Goal: Navigation & Orientation: Find specific page/section

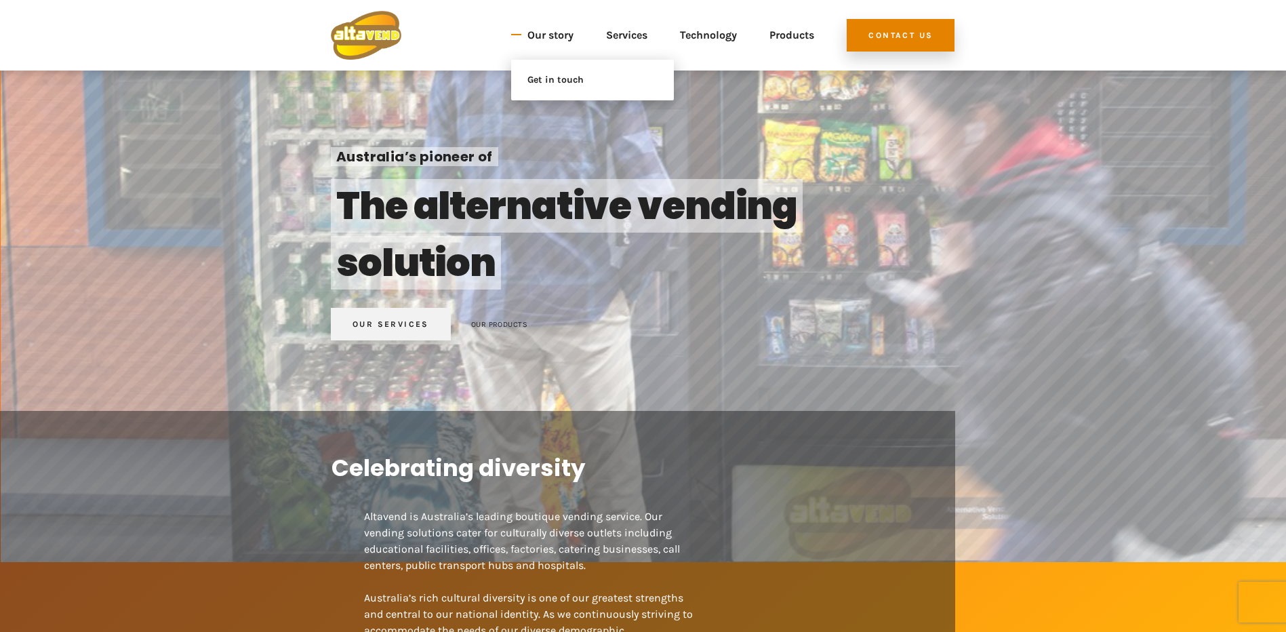
click at [535, 37] on link "Our story" at bounding box center [550, 35] width 46 height 49
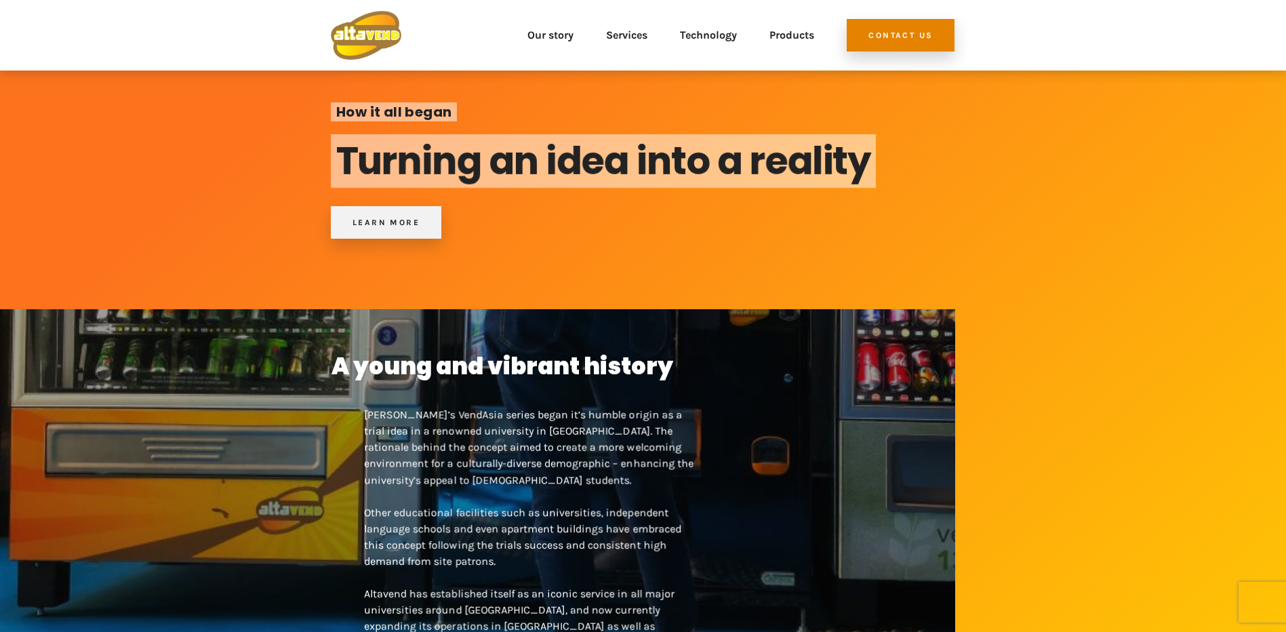
scroll to position [68, 0]
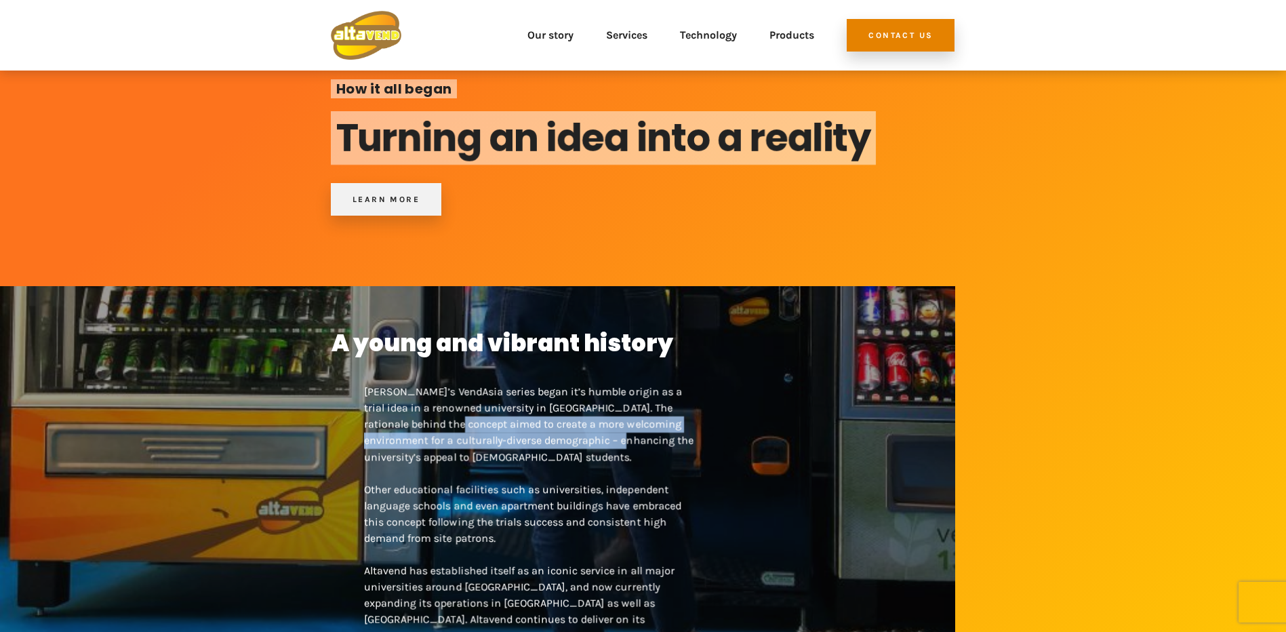
drag, startPoint x: 442, startPoint y: 427, endPoint x: 617, endPoint y: 432, distance: 175.6
click at [617, 432] on p "Altavend’s VendAsia series began it’s humble origin as a trial idea in a renown…" at bounding box center [530, 513] width 333 height 293
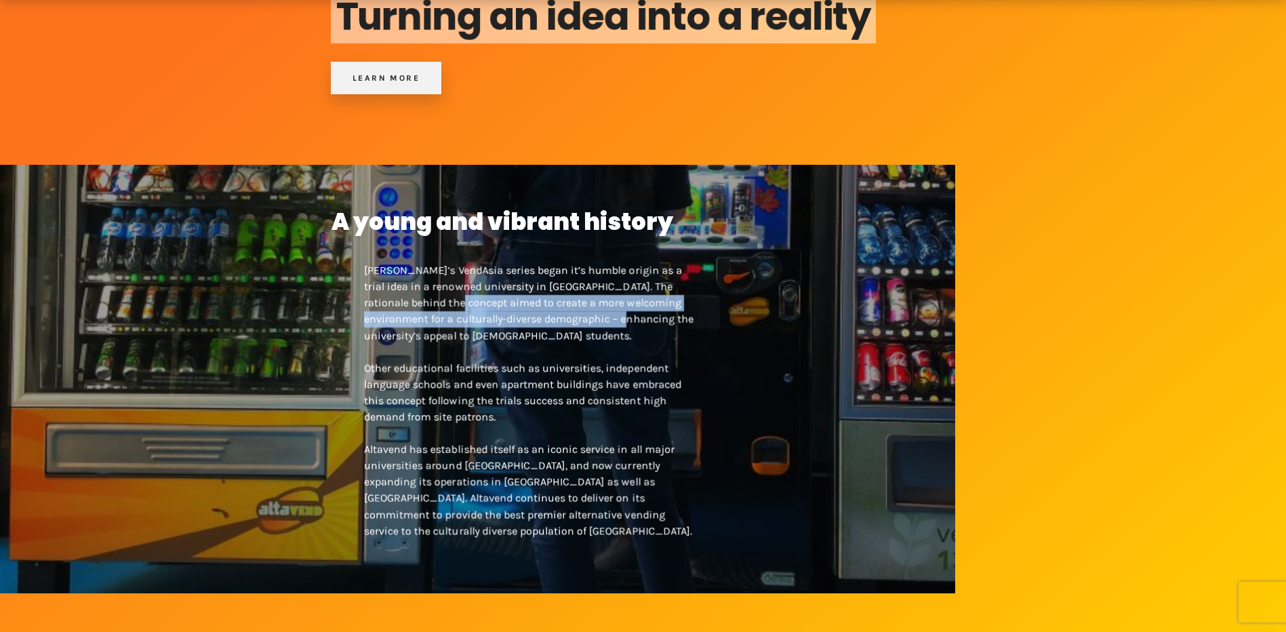
scroll to position [203, 0]
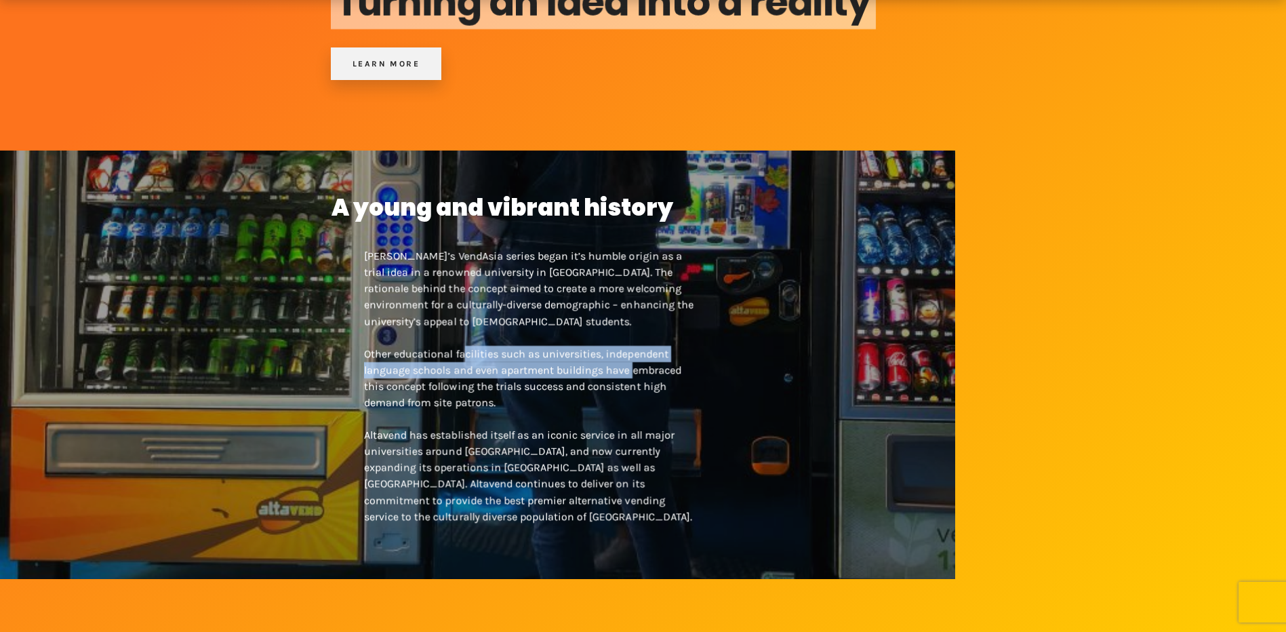
drag, startPoint x: 493, startPoint y: 356, endPoint x: 638, endPoint y: 367, distance: 145.4
click at [638, 367] on p "Altavend’s VendAsia series began it’s humble origin as a trial idea in a renown…" at bounding box center [530, 378] width 333 height 293
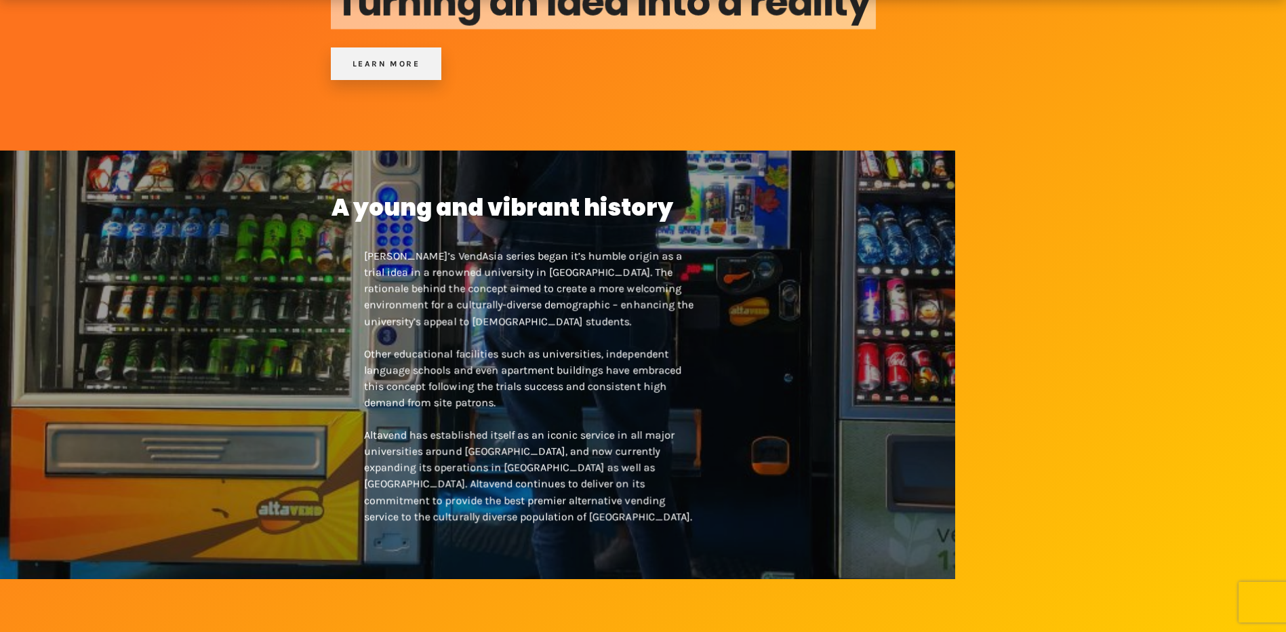
drag, startPoint x: 638, startPoint y: 367, endPoint x: 567, endPoint y: 405, distance: 81.0
click at [567, 405] on p "Altavend’s VendAsia series began it’s humble origin as a trial idea in a renown…" at bounding box center [530, 378] width 333 height 293
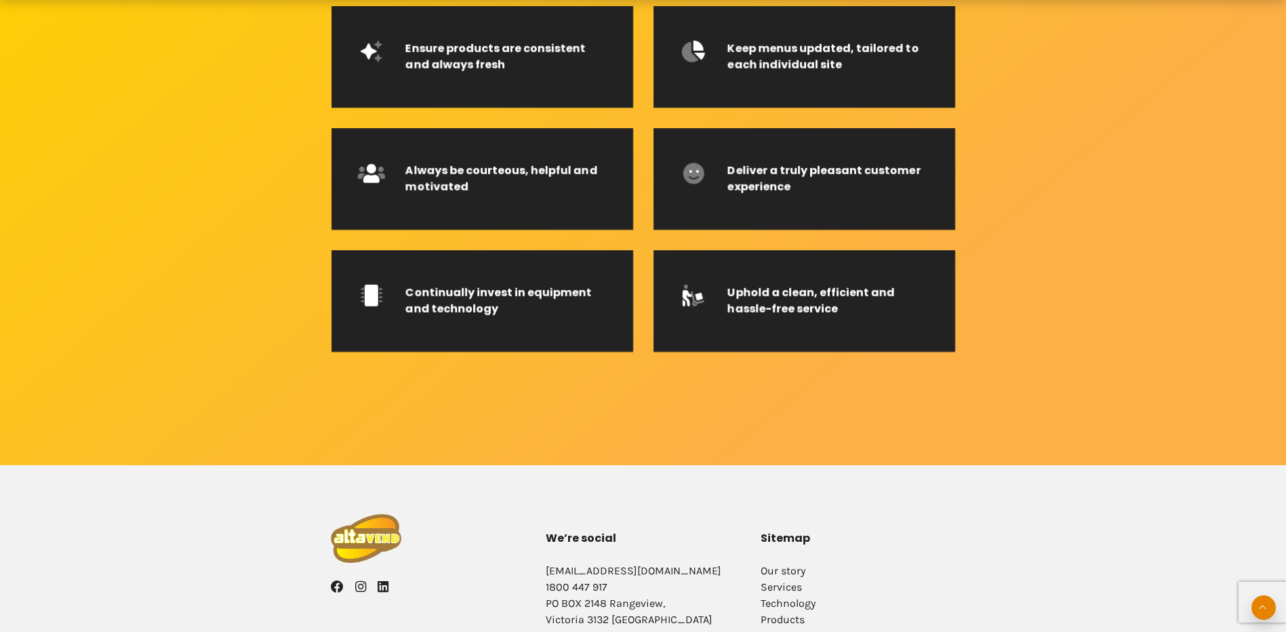
scroll to position [2260, 0]
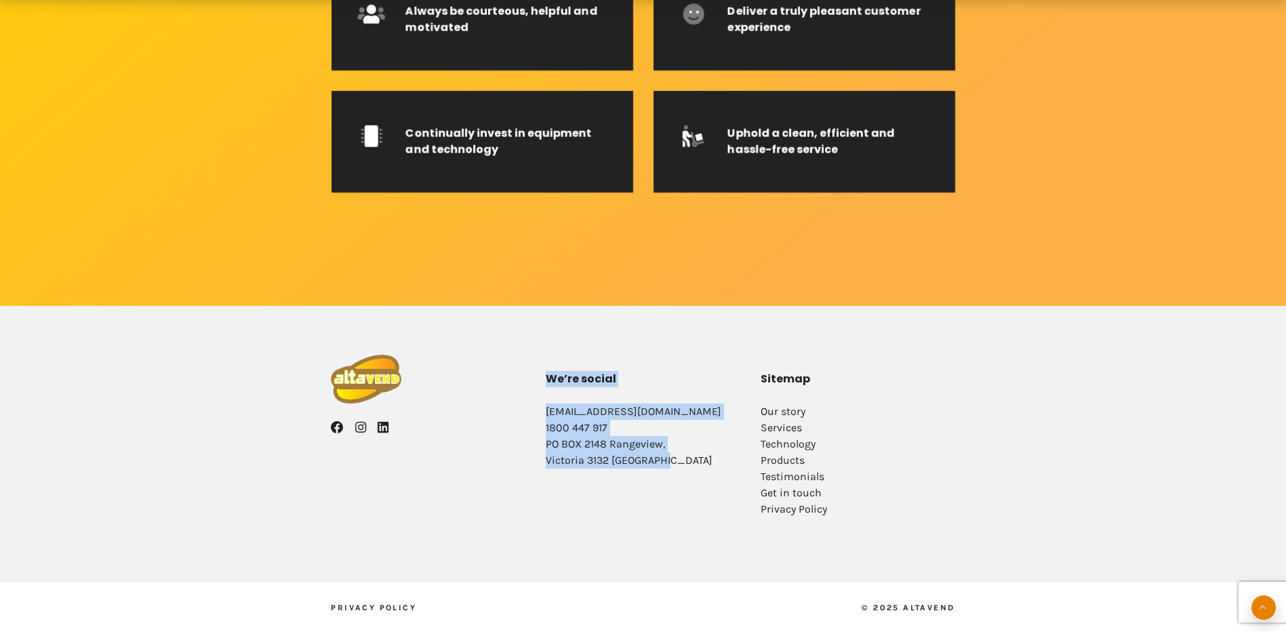
drag, startPoint x: 615, startPoint y: 455, endPoint x: 546, endPoint y: 353, distance: 123.3
click at [546, 353] on div "Facebook Instagram LinkedIn We’re social info@altavend.com 1800 447 917 PO BOX …" at bounding box center [643, 444] width 1286 height 277
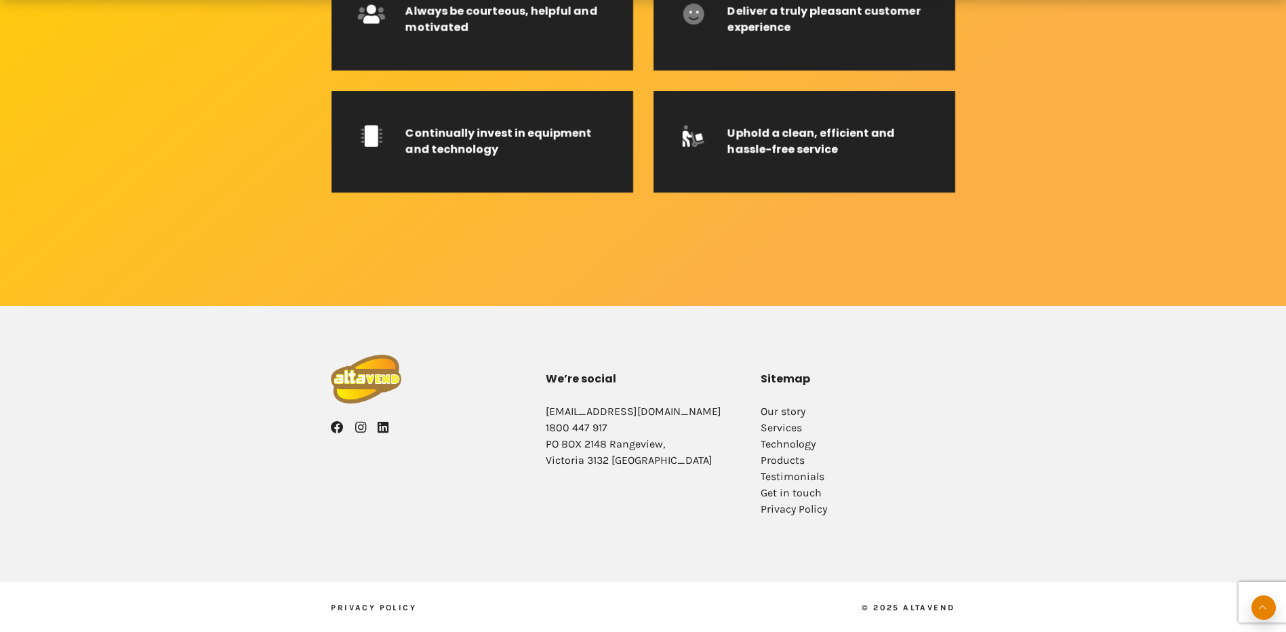
drag, startPoint x: 546, startPoint y: 353, endPoint x: 502, endPoint y: 445, distance: 101.5
click at [502, 445] on div "Facebook Instagram LinkedIn" at bounding box center [428, 443] width 215 height 179
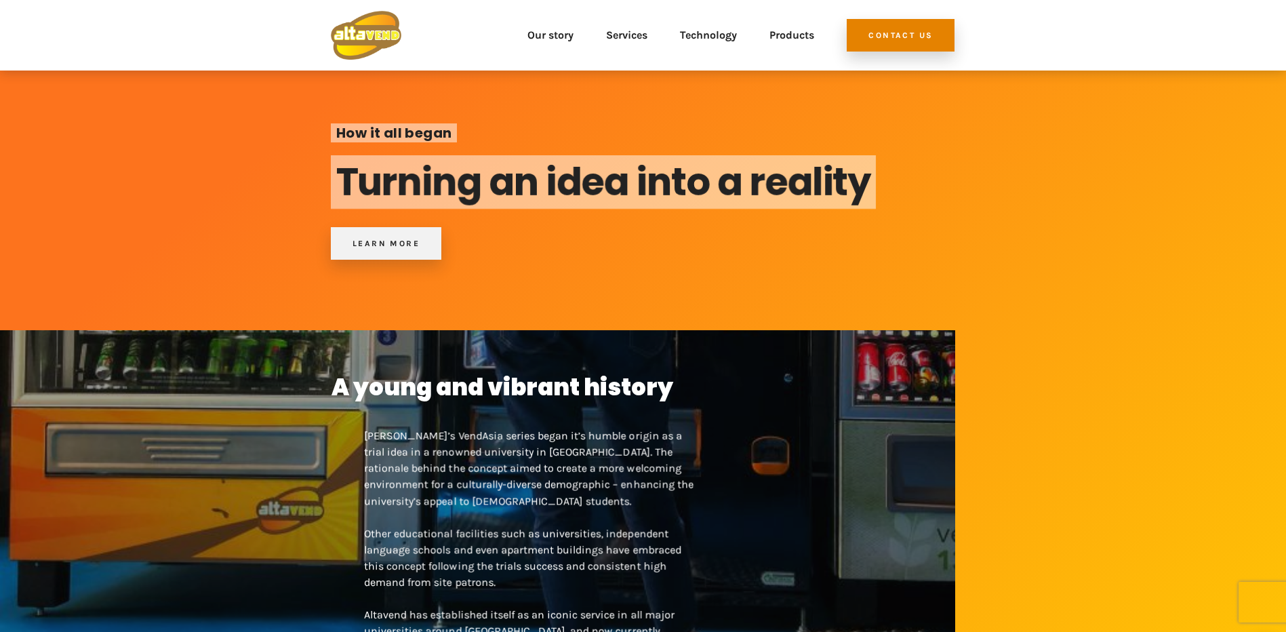
scroll to position [0, 0]
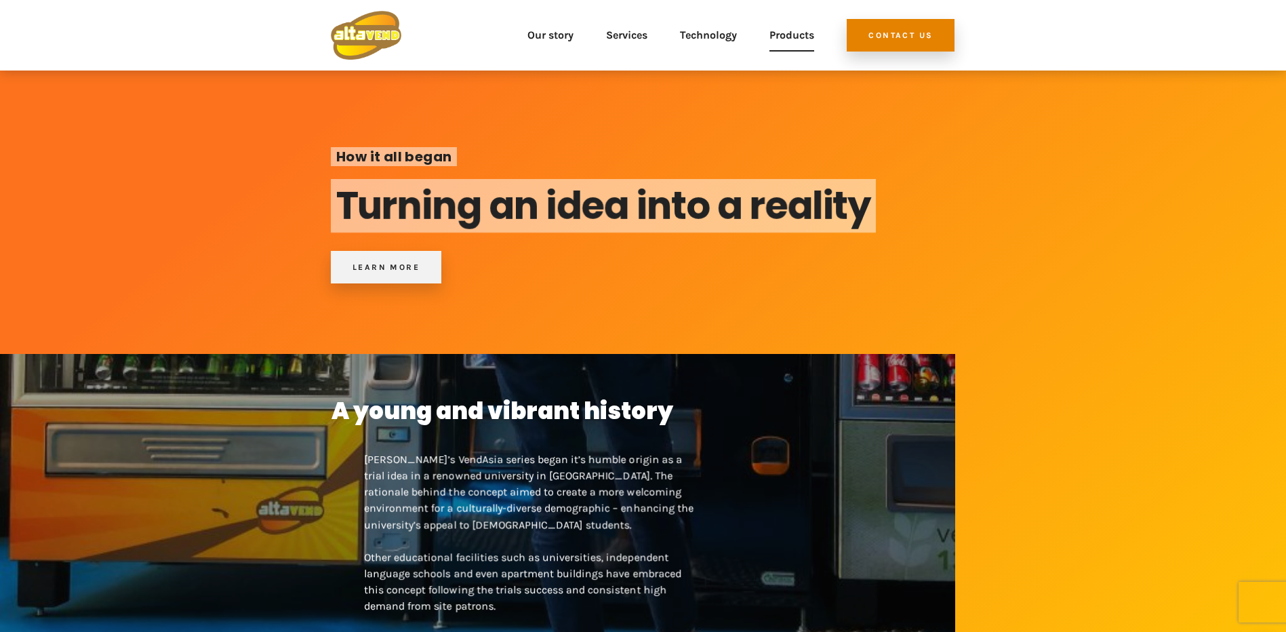
click at [795, 35] on link "Products" at bounding box center [791, 35] width 45 height 49
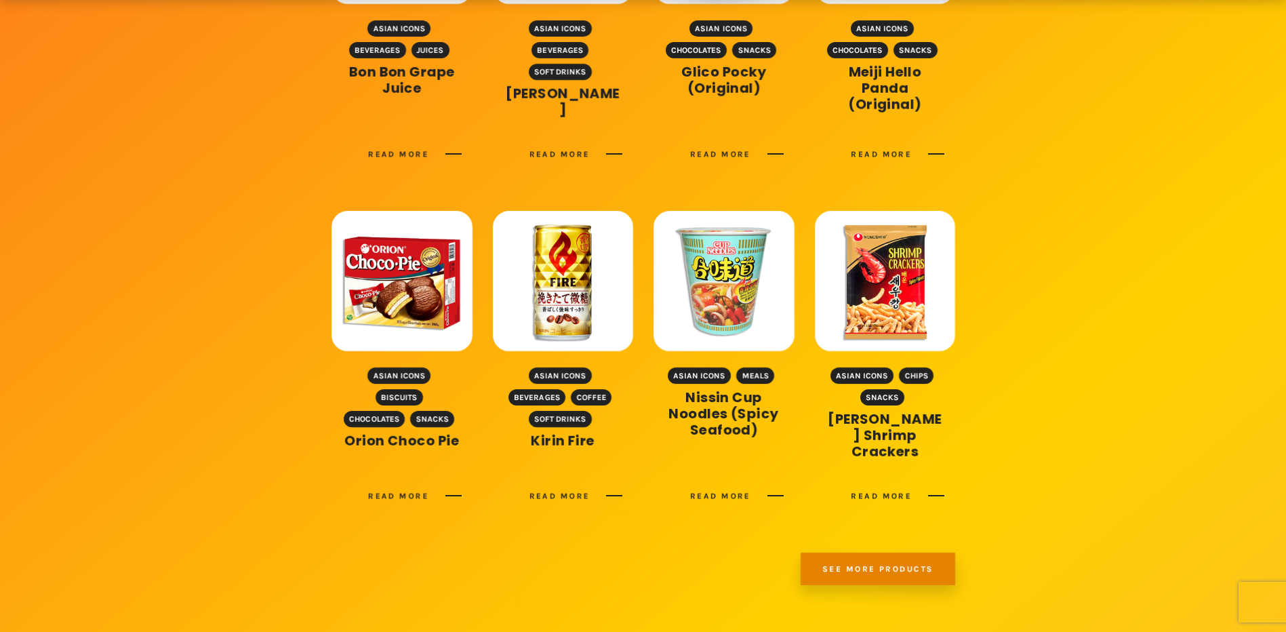
scroll to position [949, 0]
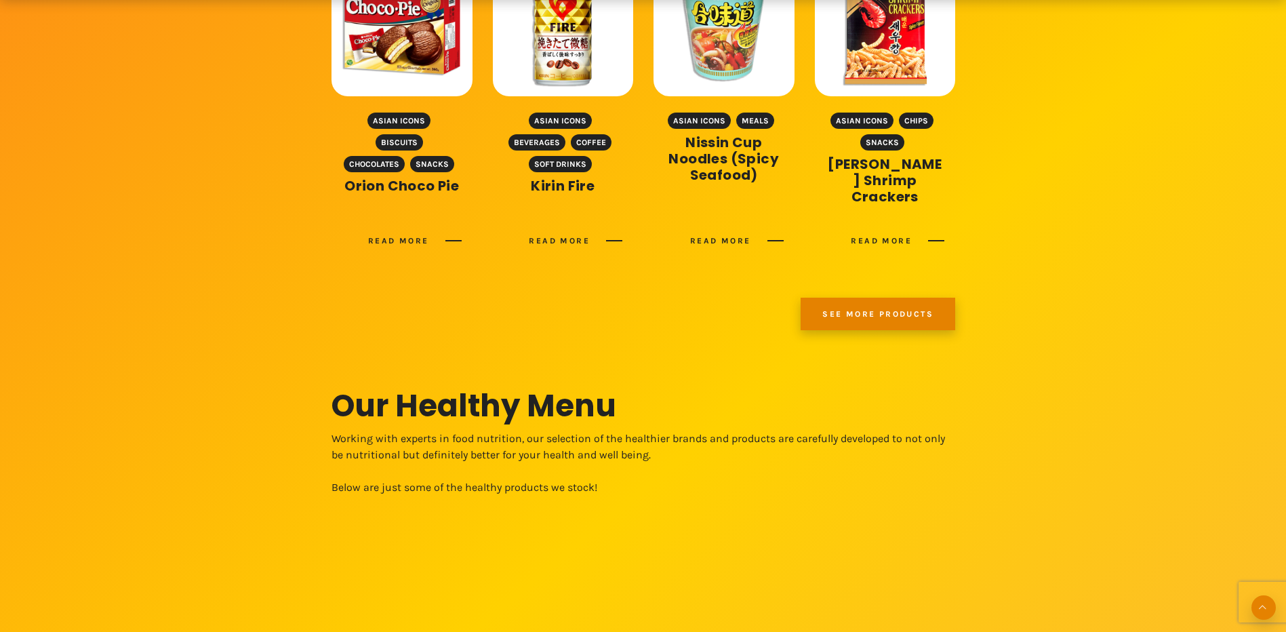
click at [896, 308] on link "See more products" at bounding box center [877, 314] width 155 height 33
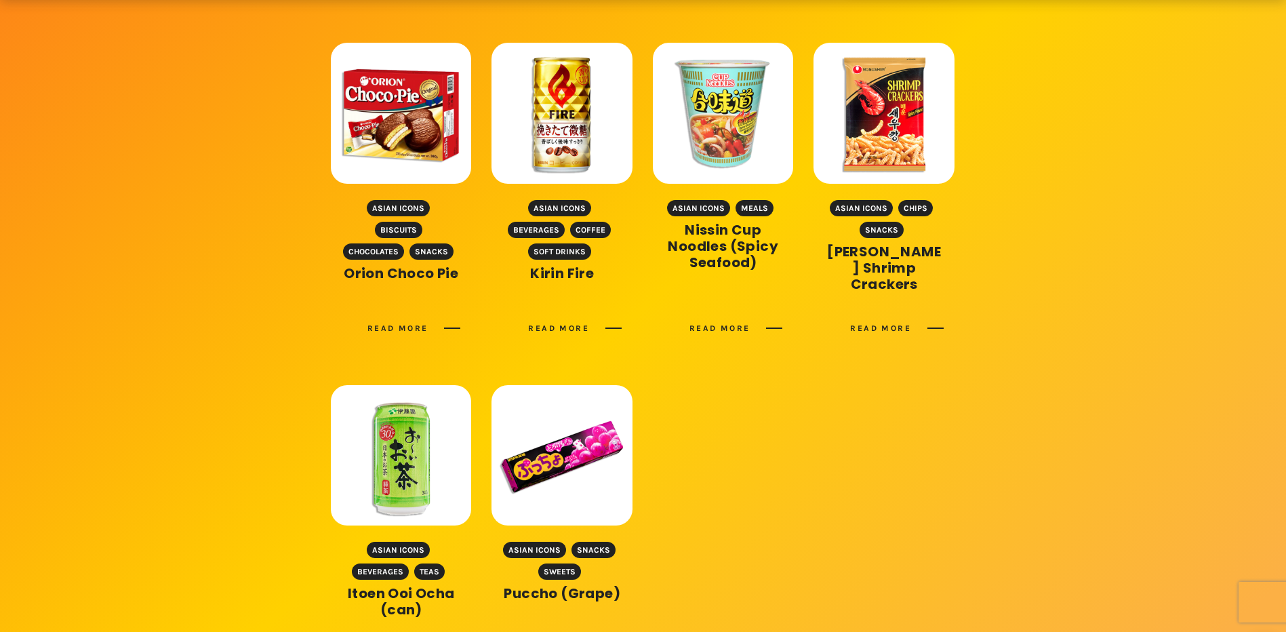
scroll to position [610, 0]
